Goal: Information Seeking & Learning: Learn about a topic

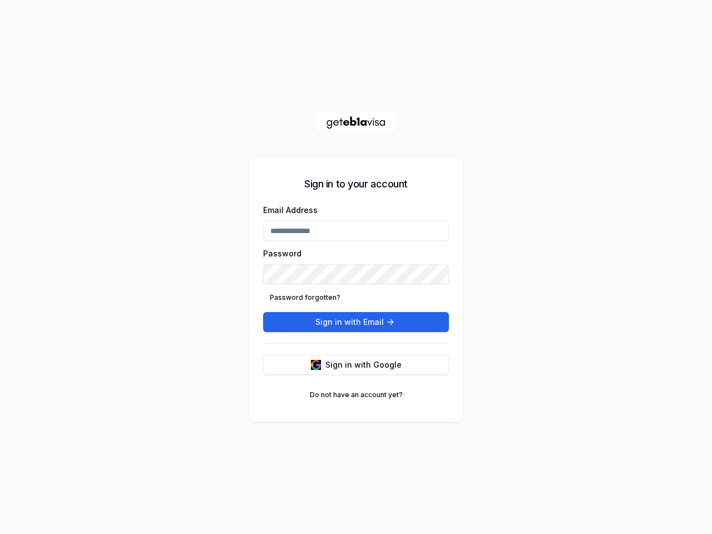
click at [356, 365] on span "Sign in with Google" at bounding box center [364, 364] width 76 height 11
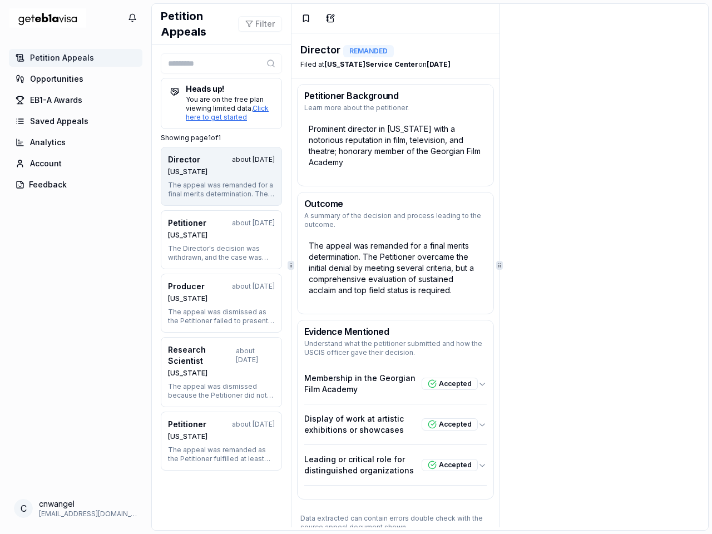
click at [132, 18] on icon "button" at bounding box center [132, 17] width 9 height 13
click at [76, 185] on html "0 Petition Appeals Opportunities EB1-A Awards Saved Appeals Analytics Account F…" at bounding box center [356, 267] width 712 height 534
click at [257, 24] on button "Filter" at bounding box center [260, 24] width 44 height 16
click at [132, 18] on icon "button" at bounding box center [132, 17] width 9 height 13
click at [76, 185] on html "0 Petition Appeals Opportunities EB1-A Awards Saved Appeals Analytics Account F…" at bounding box center [356, 267] width 712 height 534
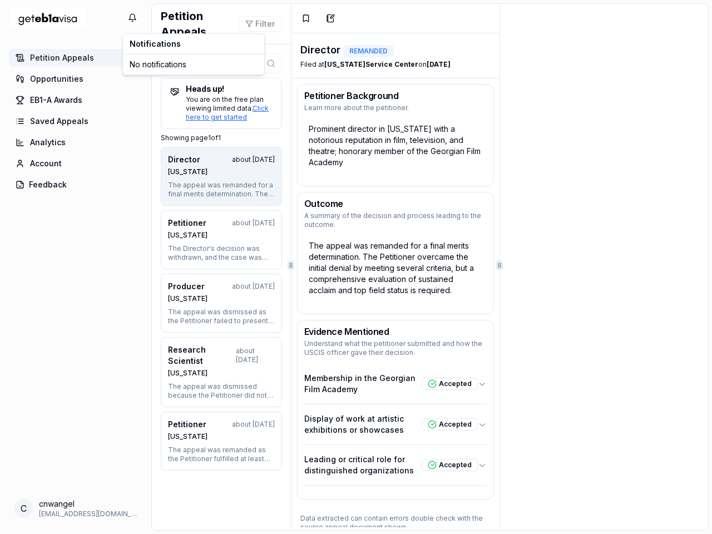
click at [257, 24] on html "0 Petition Appeals Opportunities EB1-A Awards Saved Appeals Analytics Account F…" at bounding box center [356, 267] width 712 height 534
click at [220, 176] on button "Director about 1 year ago Texas The appeal was remanded for a final merits dete…" at bounding box center [221, 176] width 121 height 59
